Goal: Task Accomplishment & Management: Manage account settings

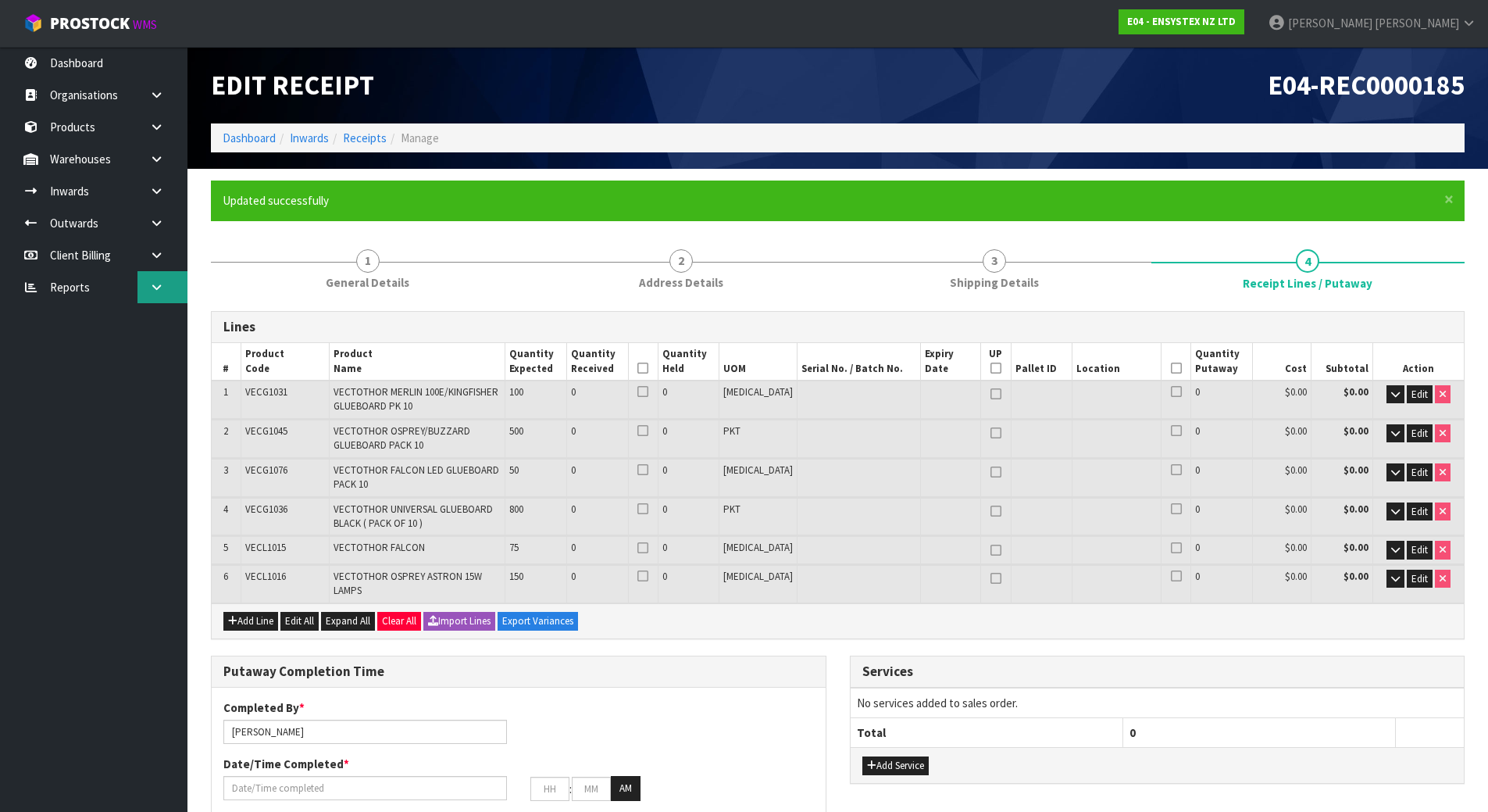
click at [159, 285] on icon at bounding box center [156, 286] width 15 height 12
click at [125, 350] on link "CWL" at bounding box center [94, 352] width 188 height 32
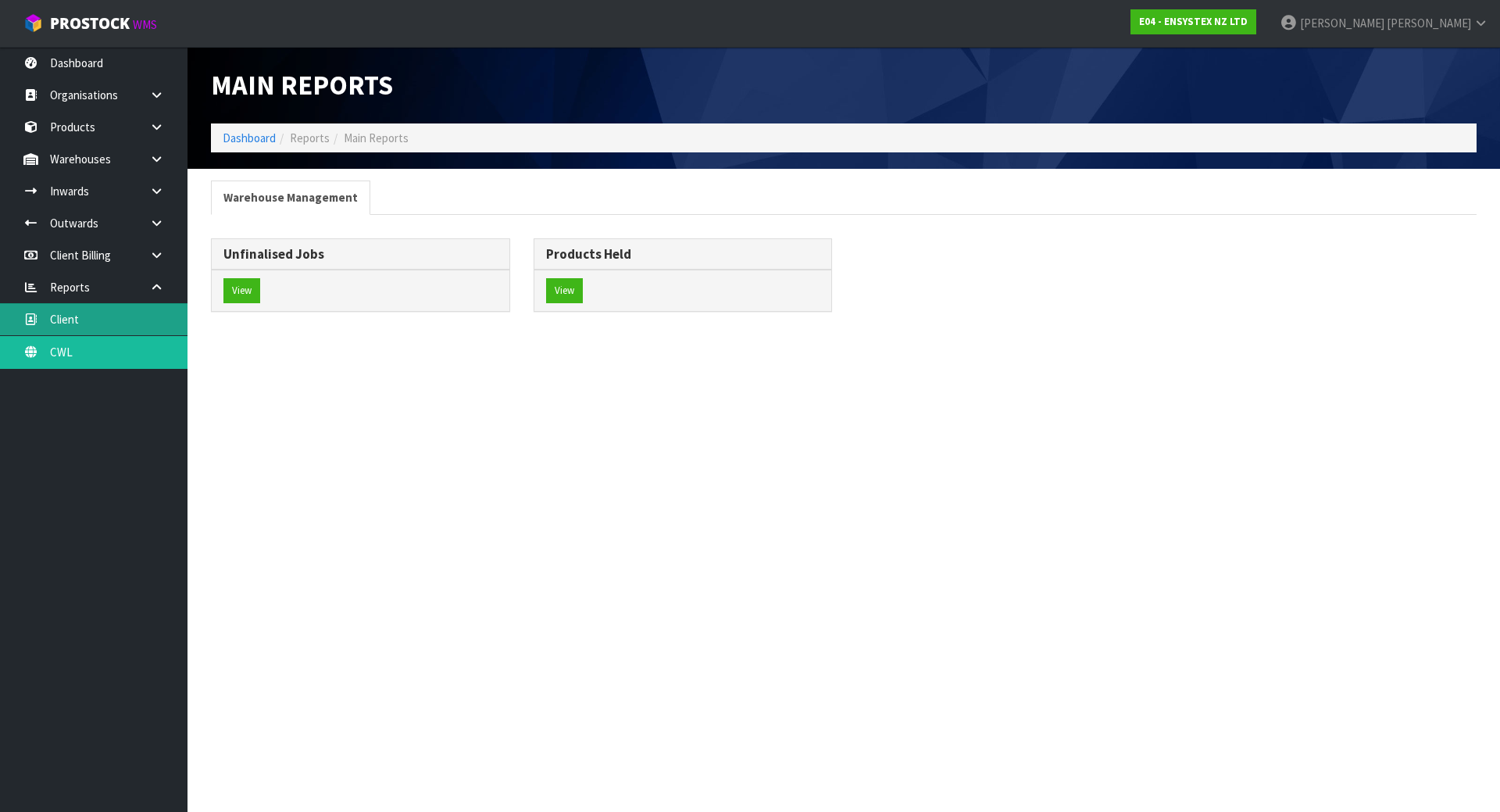
click at [92, 318] on link "Client" at bounding box center [94, 319] width 188 height 32
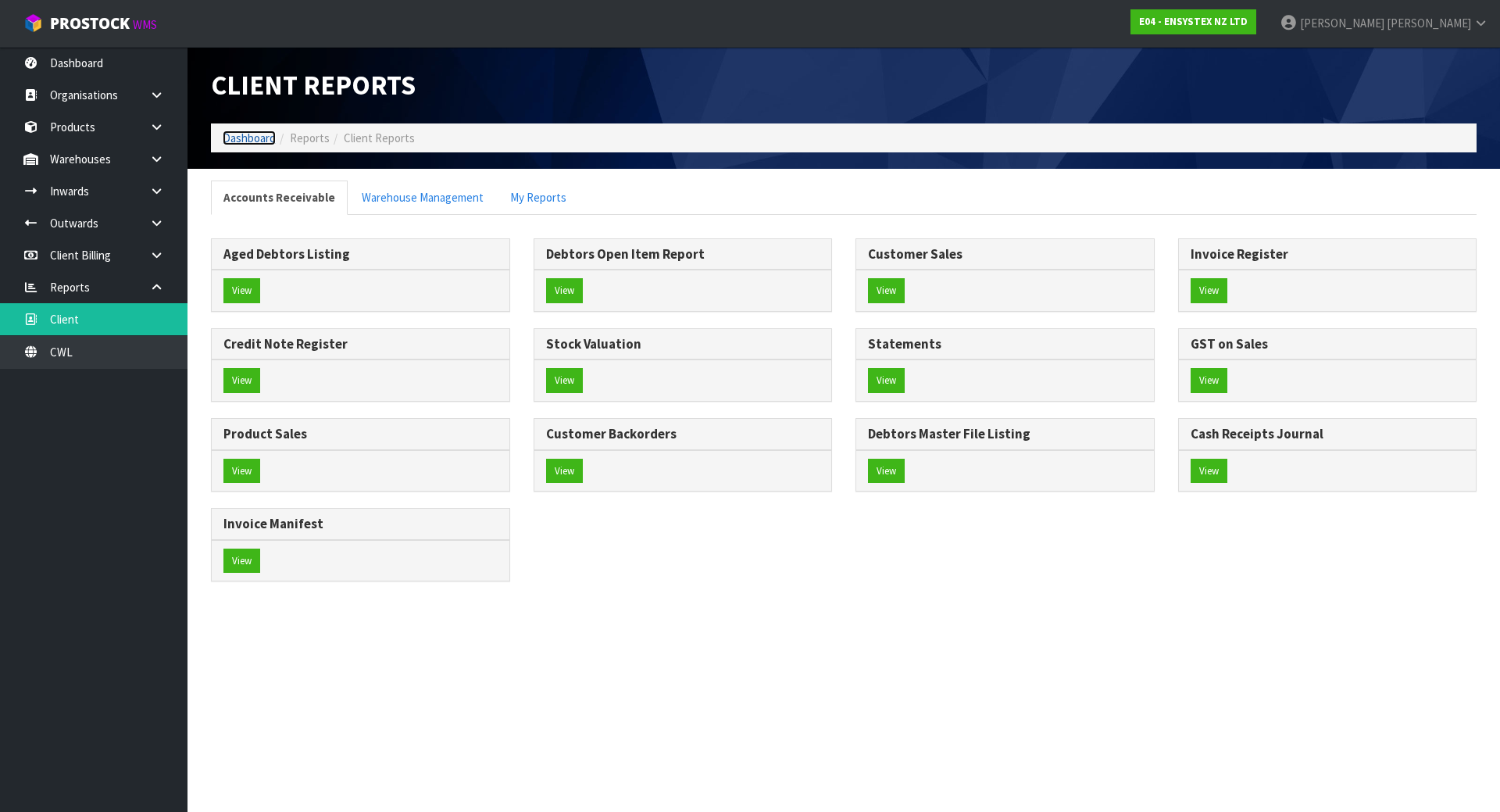
drag, startPoint x: 266, startPoint y: 140, endPoint x: 258, endPoint y: 157, distance: 18.8
click at [265, 141] on link "Dashboard" at bounding box center [249, 138] width 53 height 15
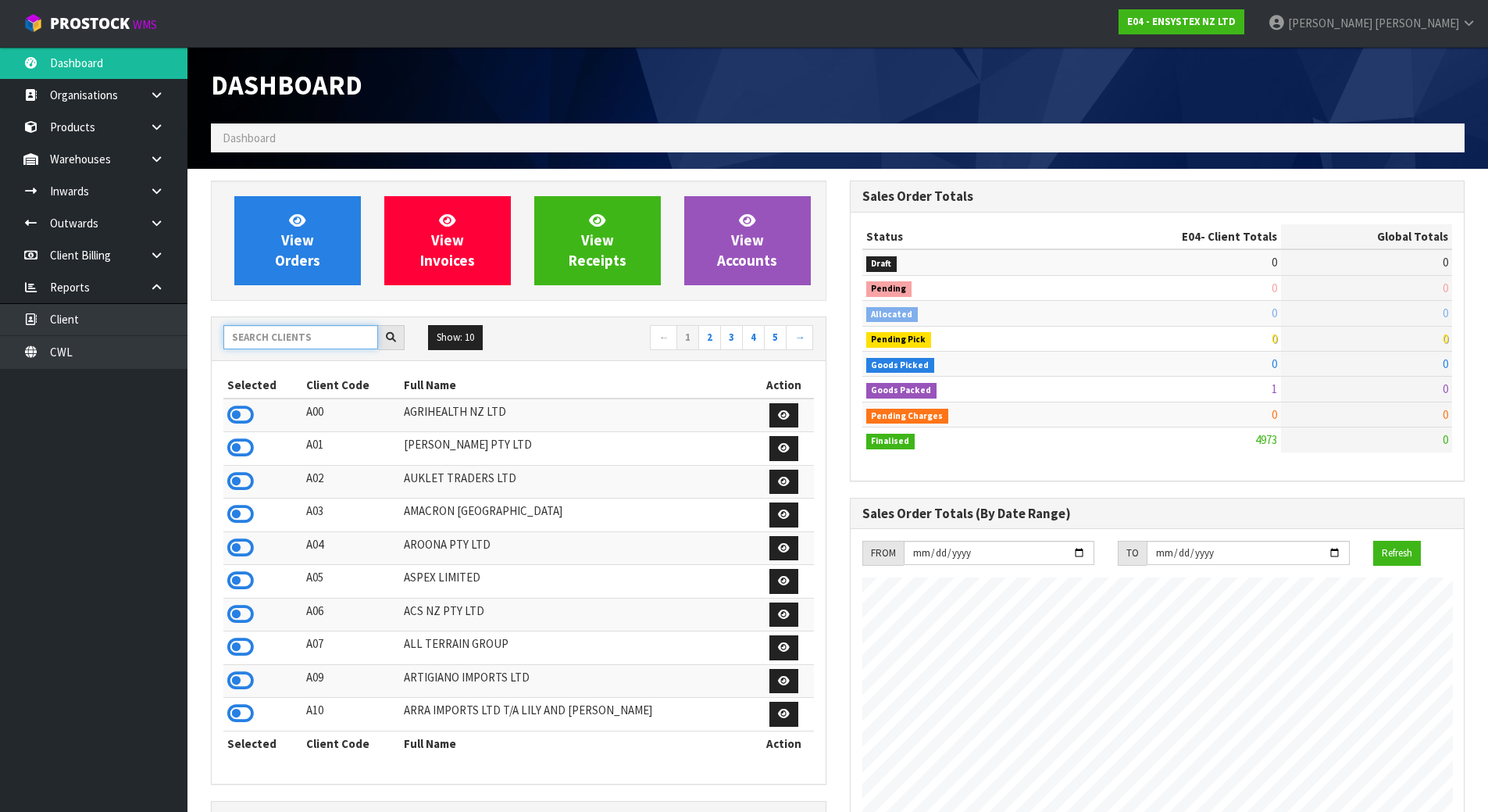
click at [287, 343] on input "text" at bounding box center [300, 336] width 155 height 24
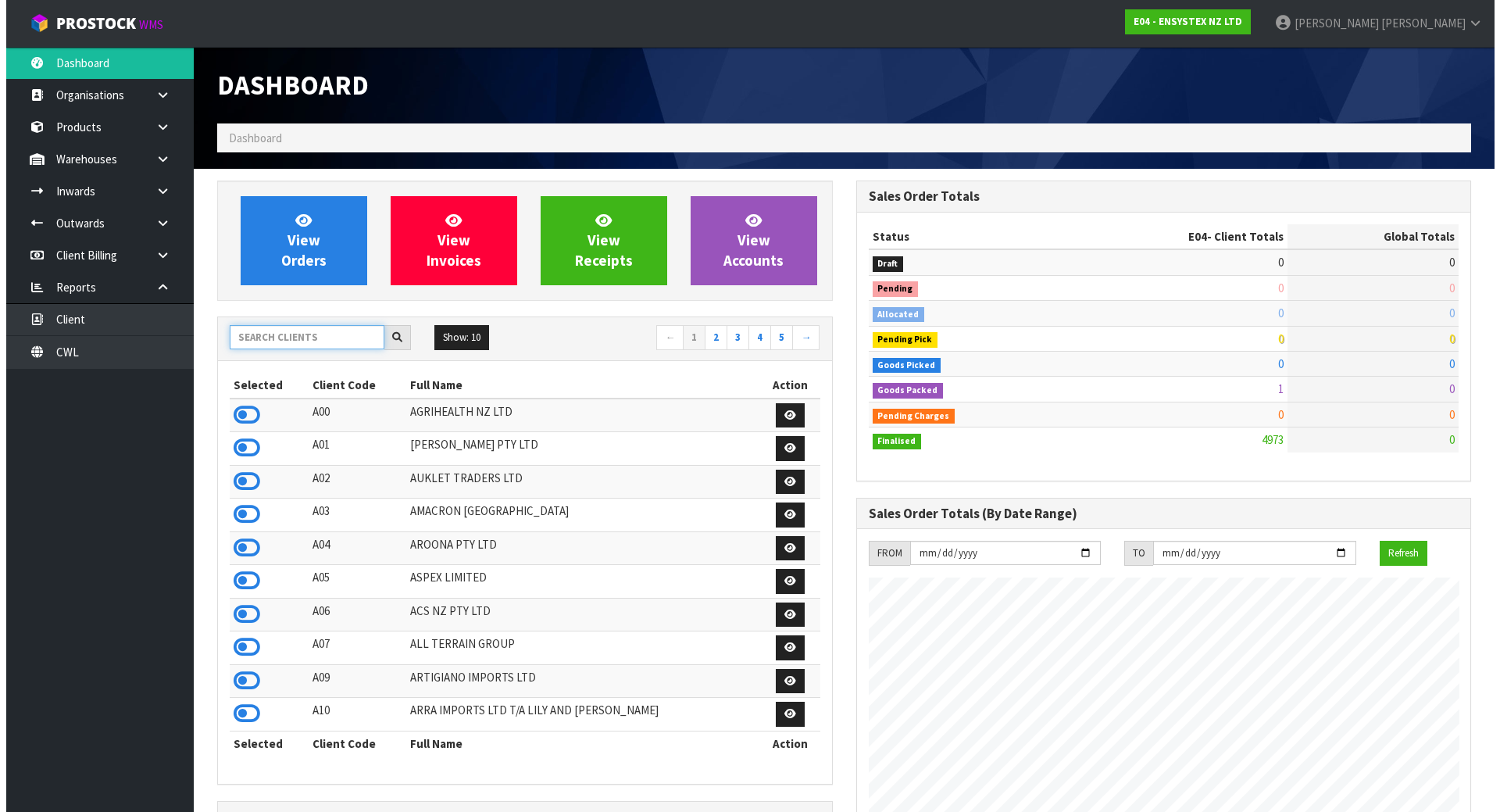
scroll to position [1183, 639]
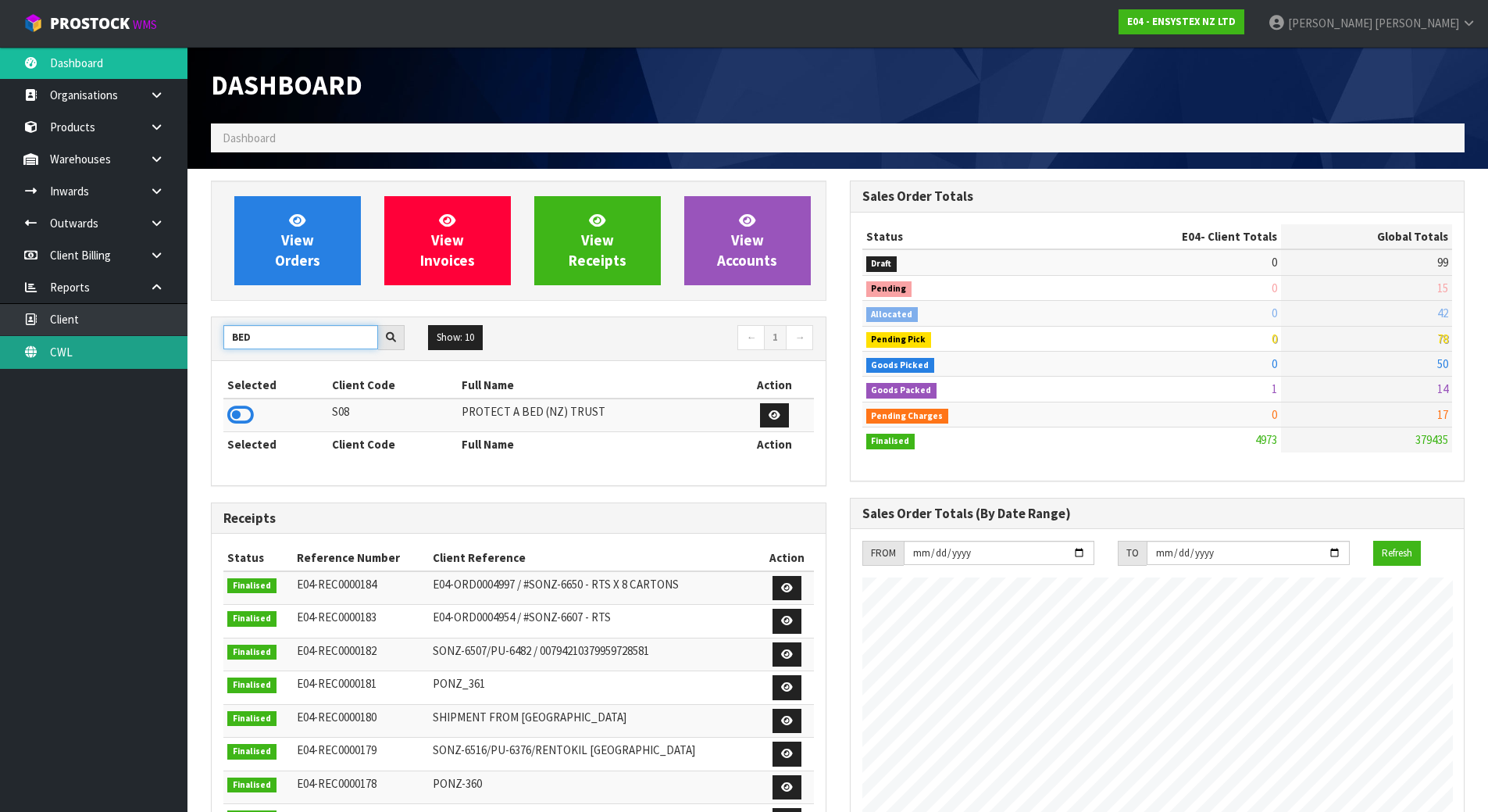
type input "BED"
click at [107, 351] on link "CWL" at bounding box center [94, 352] width 188 height 32
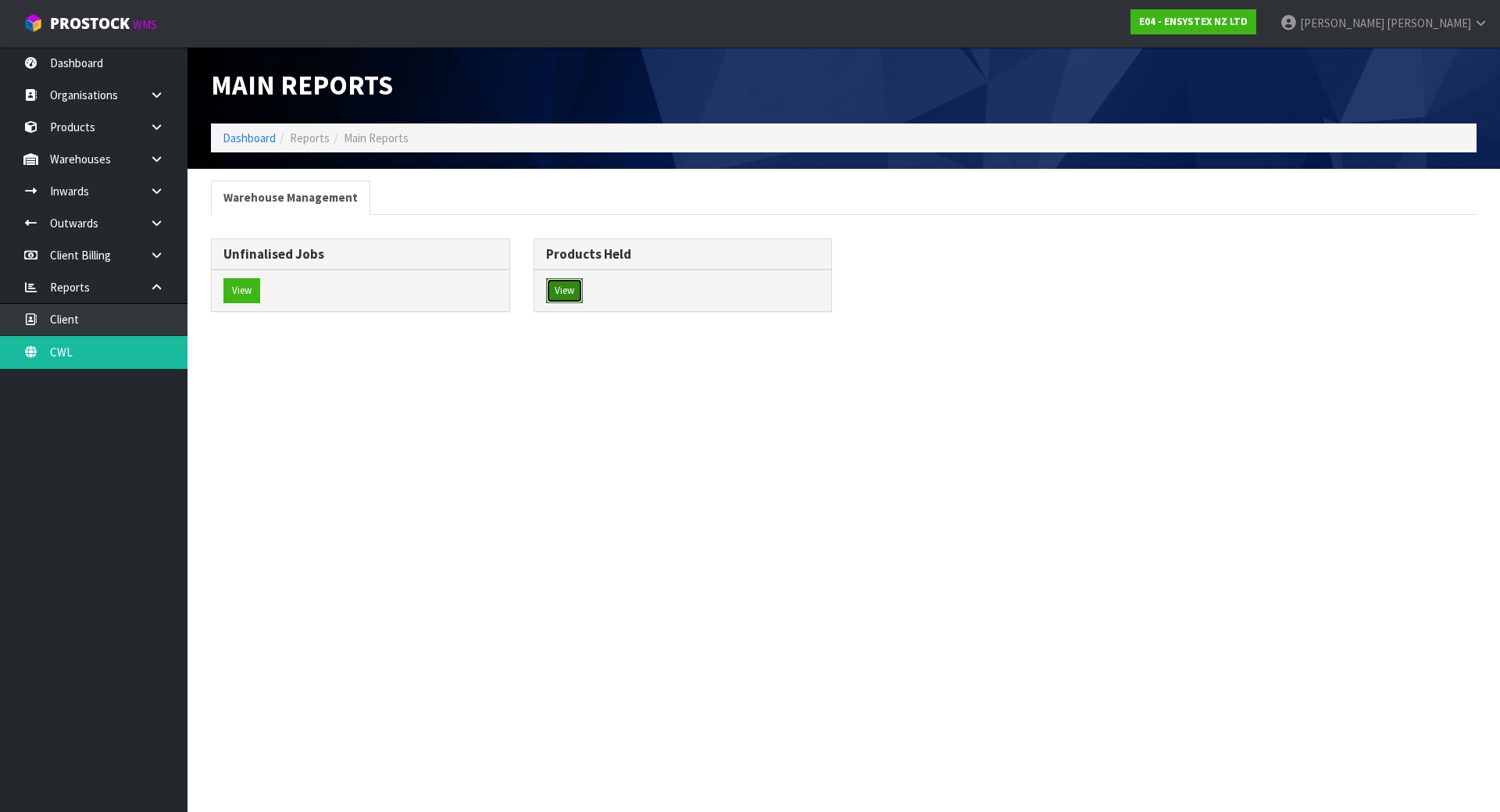
click at [569, 281] on button "View" at bounding box center [564, 291] width 37 height 25
click at [565, 291] on button "View" at bounding box center [564, 291] width 37 height 25
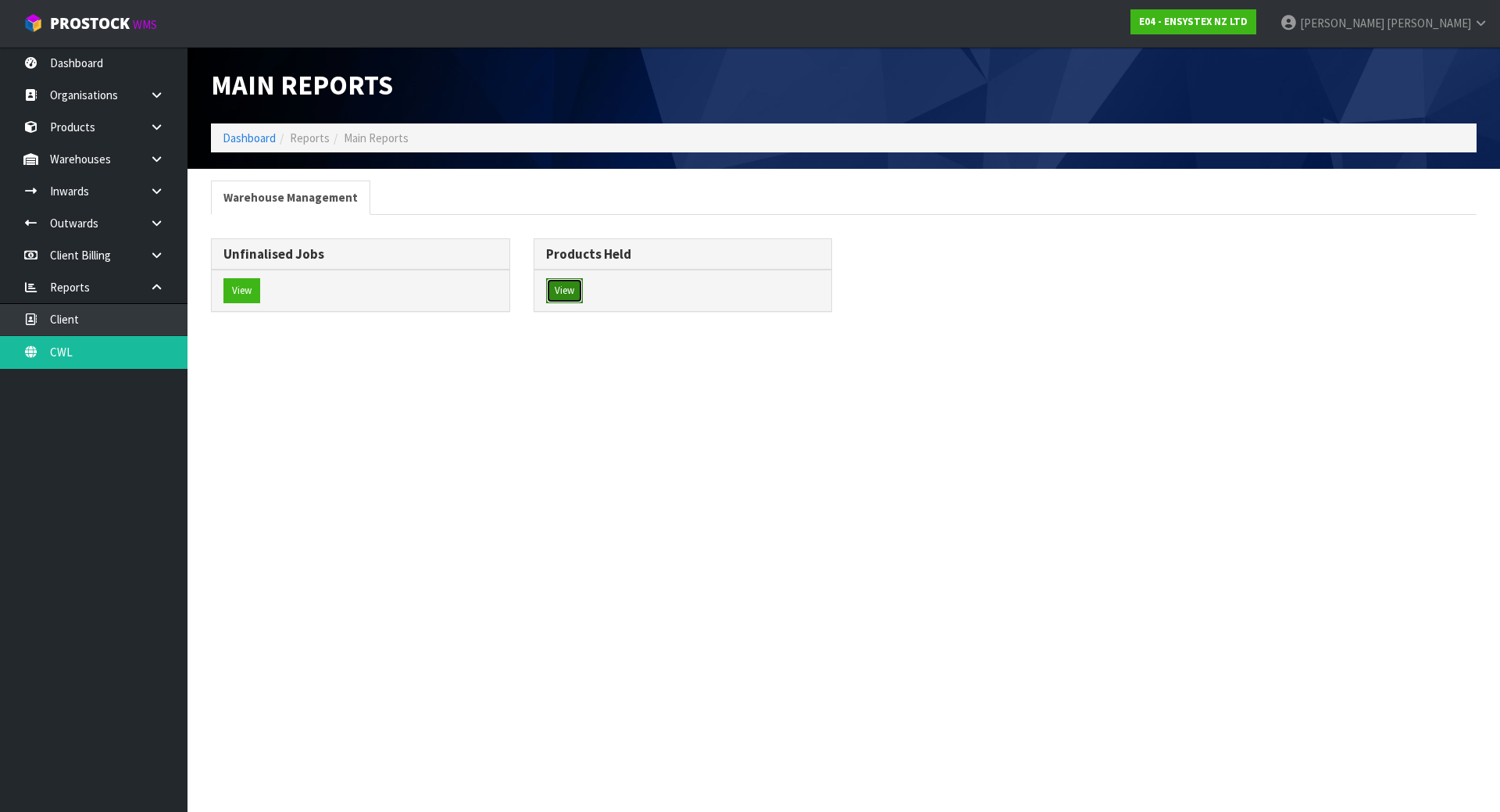
click at [565, 291] on button "View" at bounding box center [564, 291] width 37 height 25
click at [1484, 24] on icon at bounding box center [1480, 22] width 15 height 12
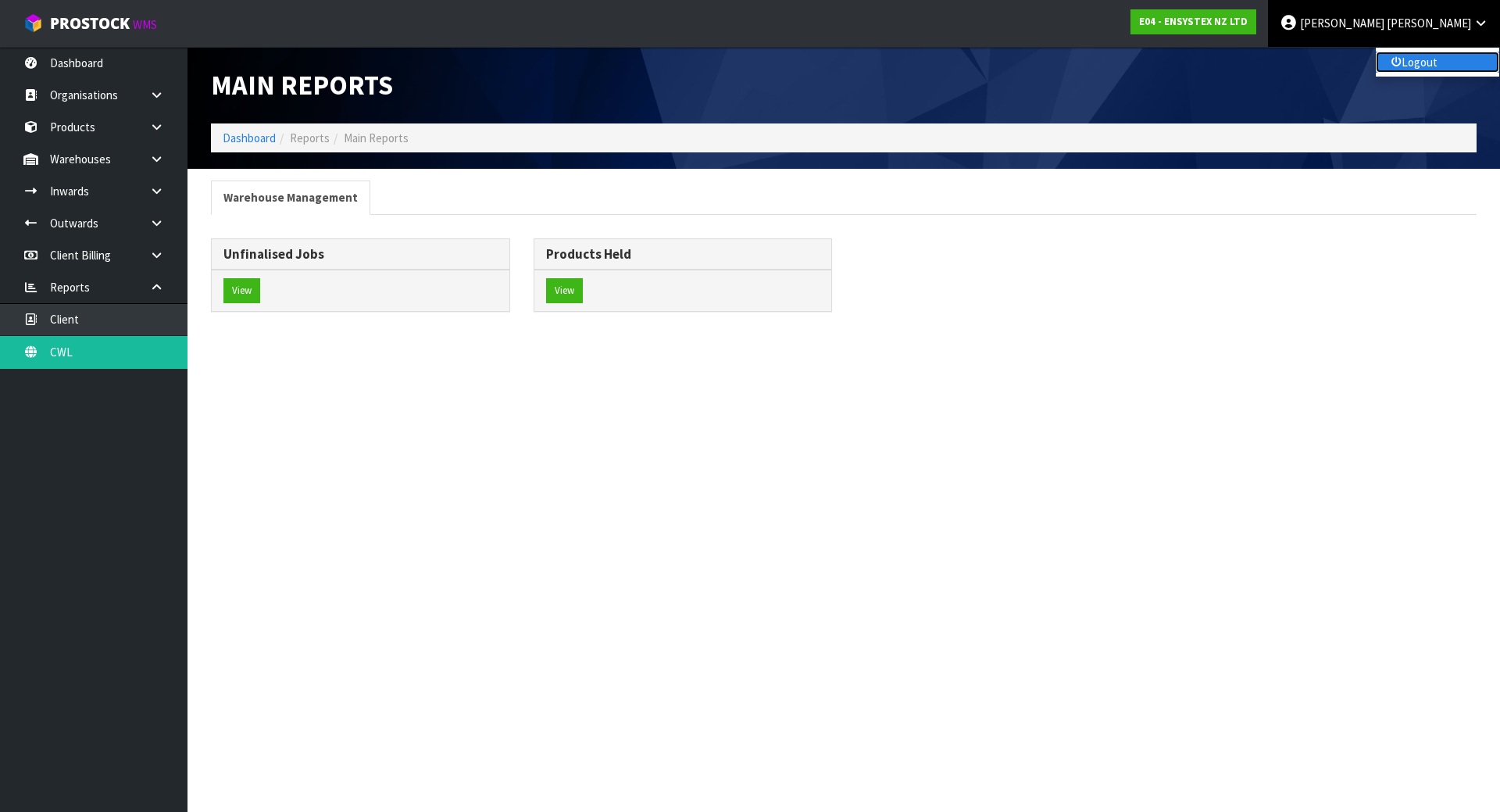
click at [1452, 63] on link "Logout" at bounding box center [1437, 63] width 123 height 21
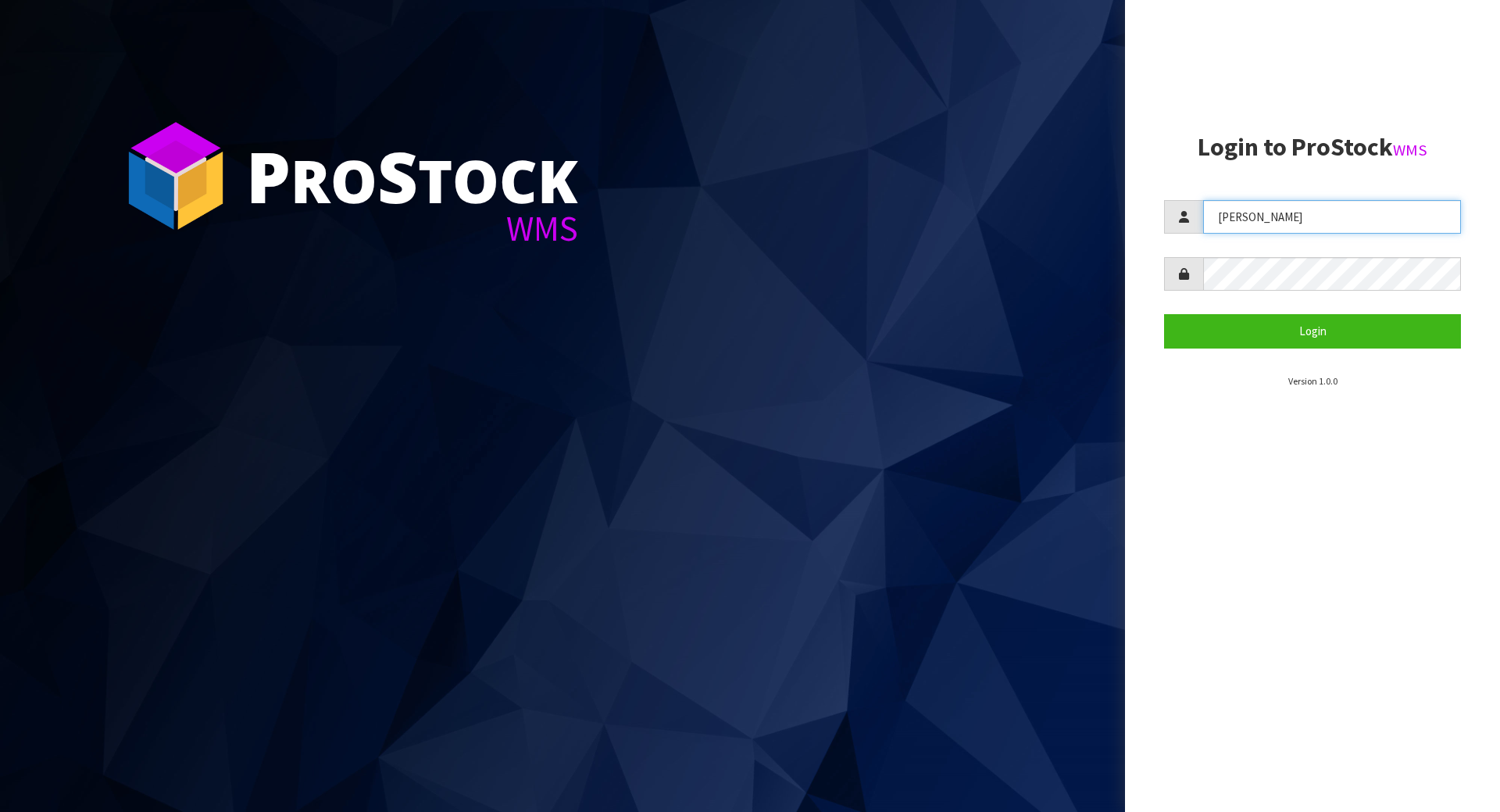
drag, startPoint x: 1252, startPoint y: 218, endPoint x: 1122, endPoint y: 213, distance: 130.1
click at [1118, 198] on div "P ro S tock WMS Login to ProStock WMS Lalisha Login Version 1.0.0" at bounding box center [750, 406] width 1500 height 812
click at [1290, 221] on input "Lalisha" at bounding box center [1332, 217] width 258 height 34
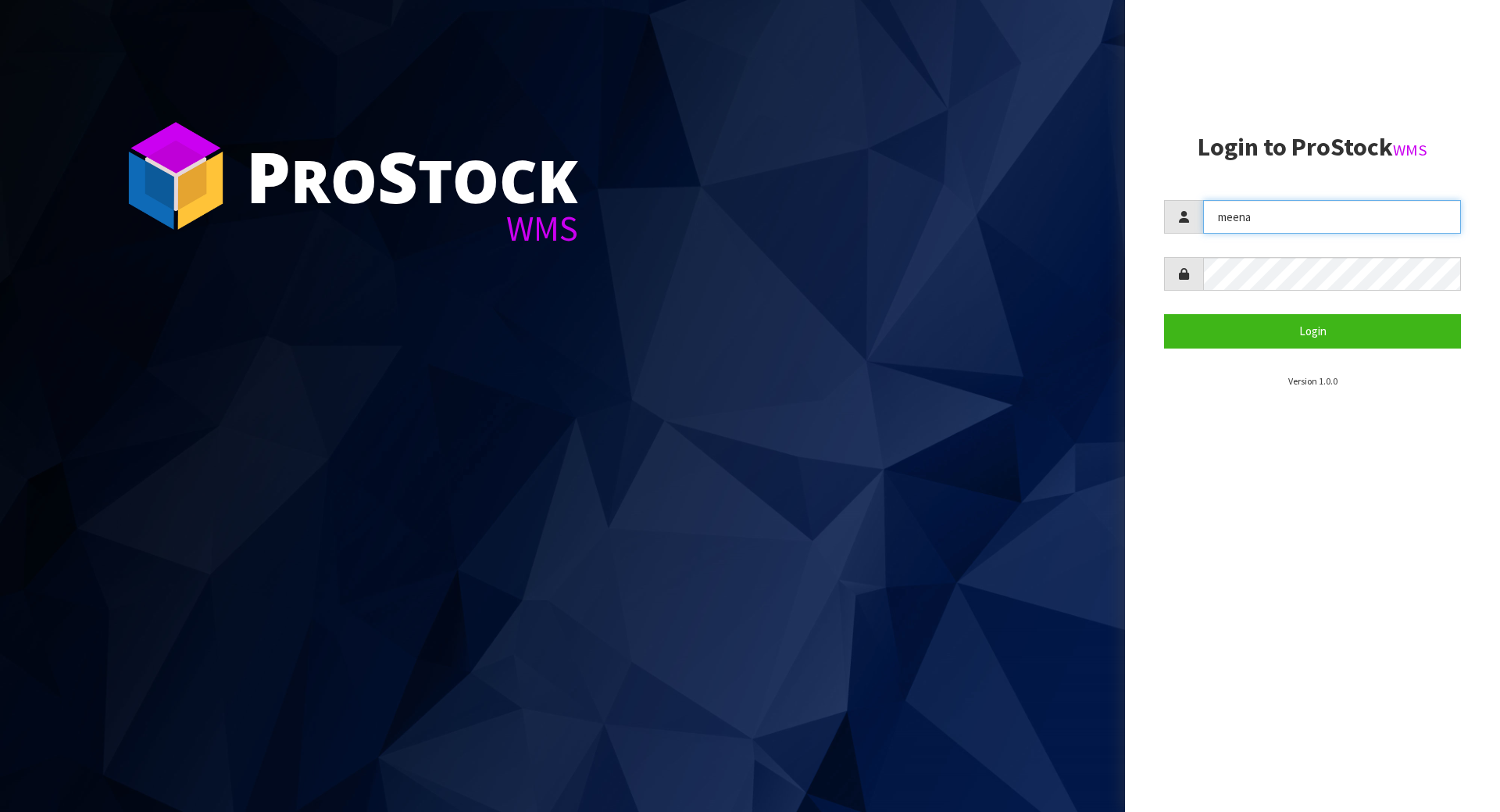
type input "meena"
click at [1133, 267] on aside "Login to ProStock WMS meena Login Version 1.0.0" at bounding box center [1312, 406] width 375 height 812
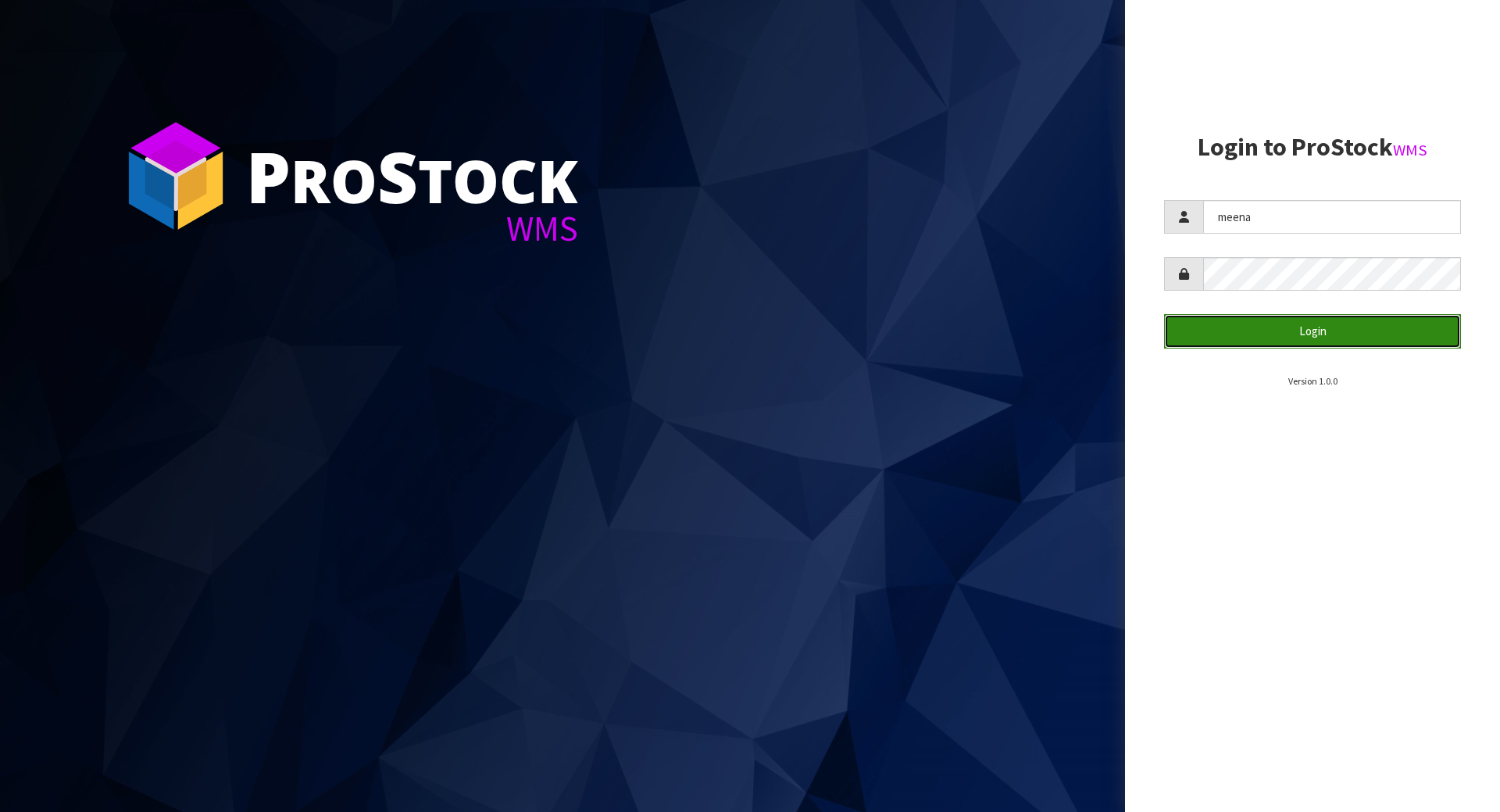
click at [1207, 326] on button "Login" at bounding box center [1312, 331] width 297 height 34
